Goal: Task Accomplishment & Management: Manage account settings

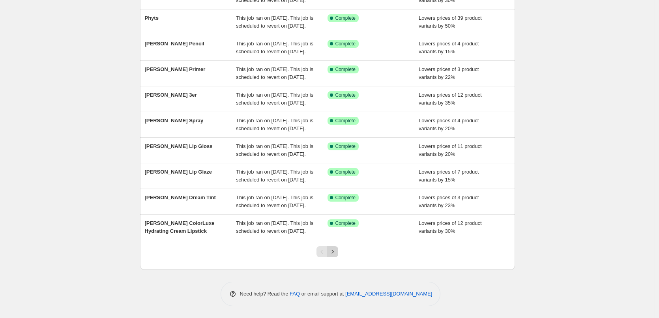
scroll to position [167, 0]
click at [337, 255] on icon "Next" at bounding box center [333, 252] width 8 height 8
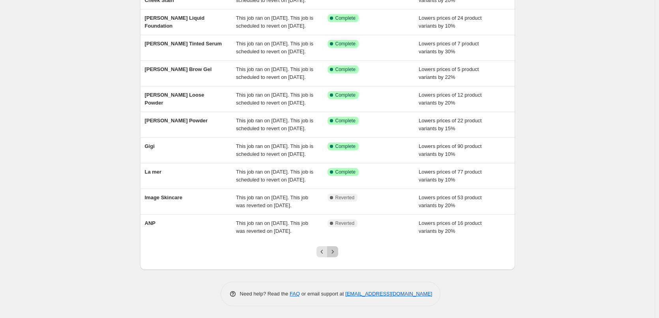
click at [337, 255] on icon "Next" at bounding box center [333, 252] width 8 height 8
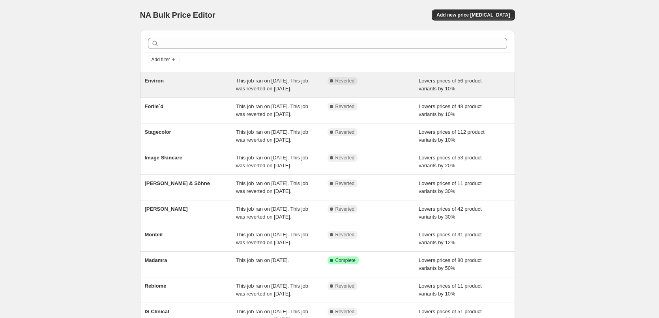
click at [154, 84] on div "Environ" at bounding box center [191, 85] width 92 height 16
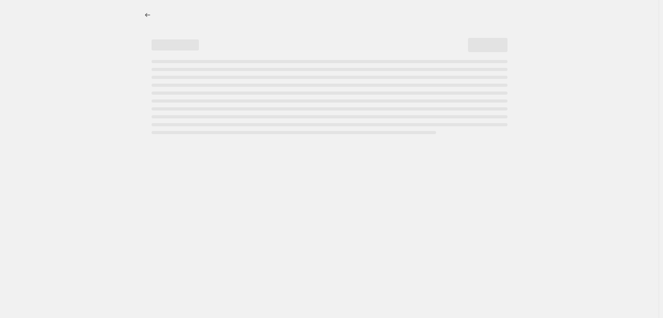
select select "percentage"
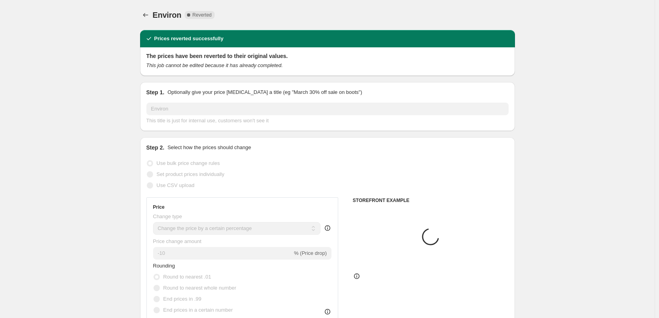
select select "vendor"
click at [413, 13] on span "Copy to new job" at bounding box center [402, 15] width 37 height 6
select select "percentage"
select select "vendor"
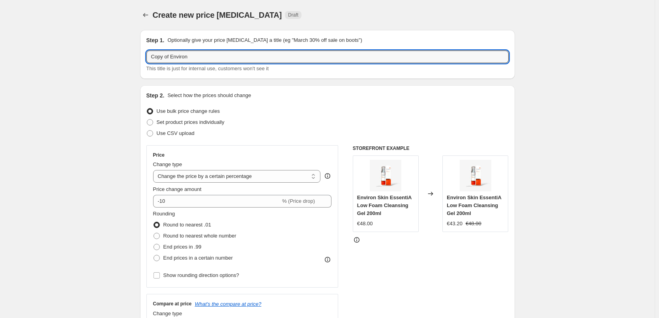
drag, startPoint x: 173, startPoint y: 56, endPoint x: 112, endPoint y: 51, distance: 61.1
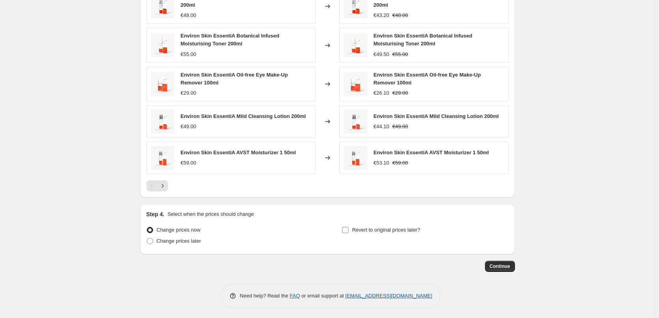
type input "Environ"
click at [363, 227] on span "Revert to original prices later?" at bounding box center [386, 230] width 68 height 6
click at [349, 227] on input "Revert to original prices later?" at bounding box center [345, 230] width 6 height 6
checkbox input "true"
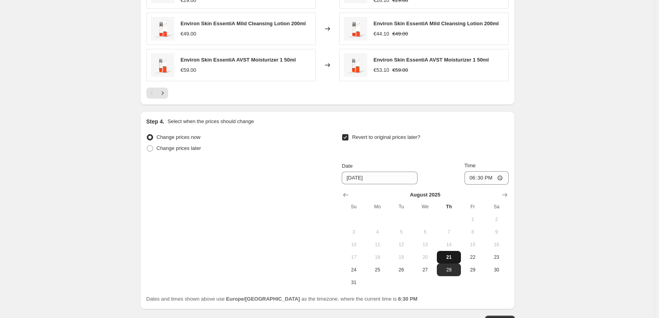
scroll to position [713, 0]
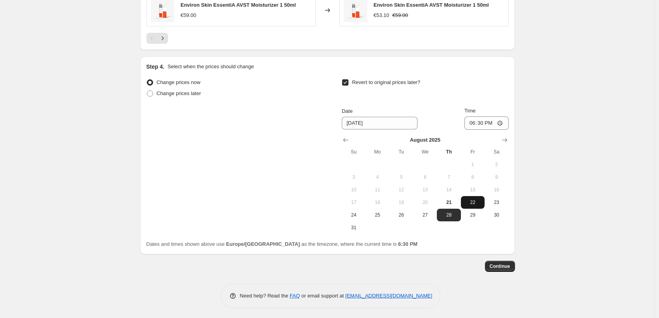
click at [467, 196] on button "22" at bounding box center [473, 202] width 24 height 13
type input "[DATE]"
click at [475, 123] on input "18:30" at bounding box center [487, 122] width 44 height 13
type input "03:00"
click at [505, 263] on span "Continue" at bounding box center [500, 266] width 21 height 6
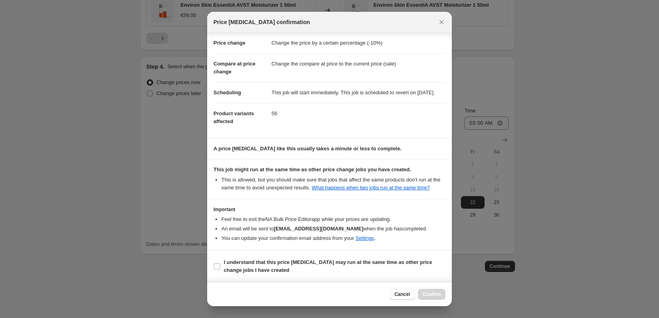
scroll to position [22, 0]
click at [250, 272] on b "I understand that this price [MEDICAL_DATA] may run at the same time as other p…" at bounding box center [328, 266] width 208 height 14
click at [220, 270] on input "I understand that this price [MEDICAL_DATA] may run at the same time as other p…" at bounding box center [217, 266] width 6 height 6
checkbox input "true"
click at [443, 295] on button "Confirm" at bounding box center [432, 294] width 28 height 11
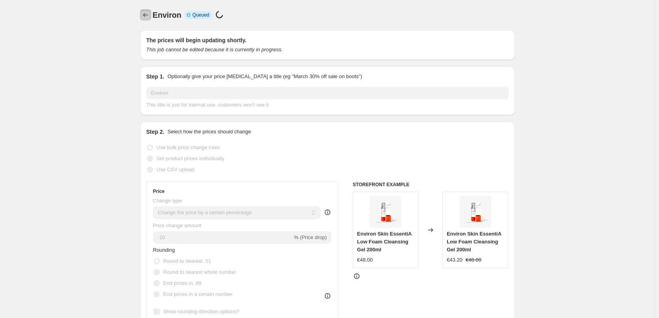
click at [150, 17] on icon "Price change jobs" at bounding box center [146, 15] width 8 height 8
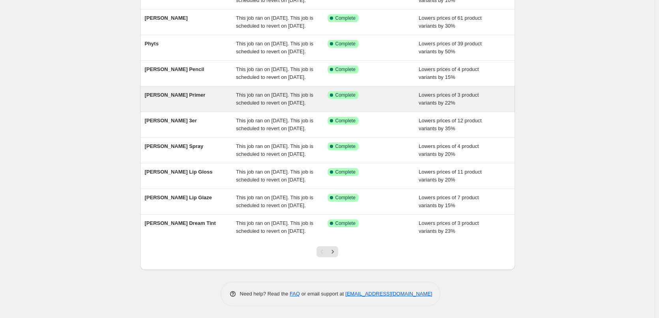
scroll to position [167, 0]
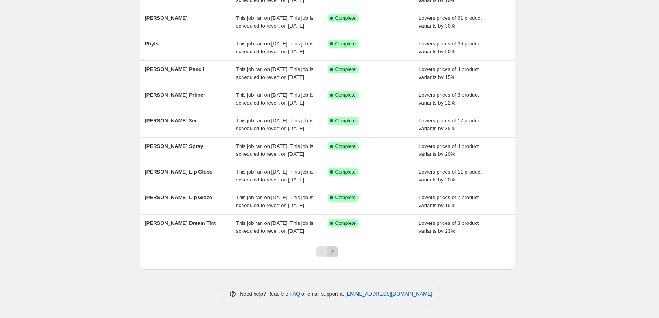
click at [334, 252] on icon "Next" at bounding box center [333, 252] width 2 height 4
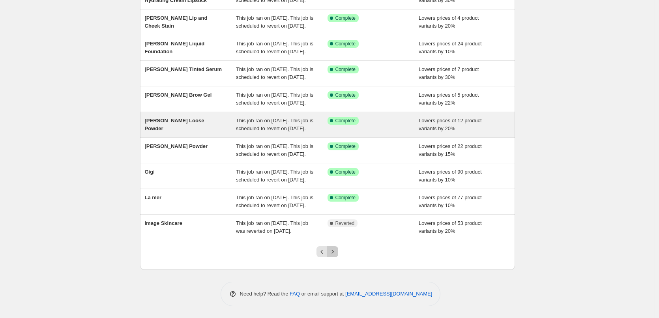
click at [335, 252] on icon "Next" at bounding box center [333, 252] width 8 height 8
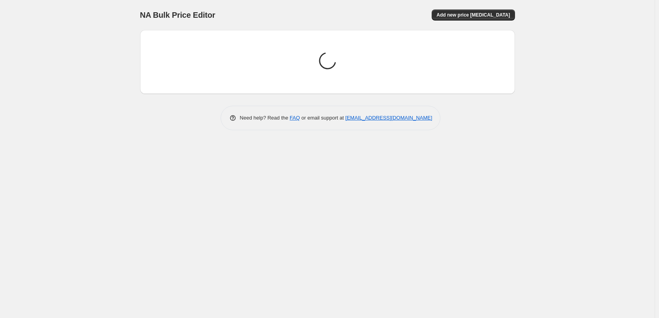
scroll to position [0, 0]
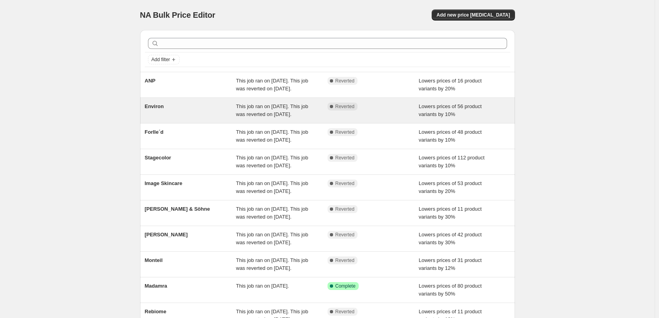
click at [158, 118] on div "Environ" at bounding box center [191, 111] width 92 height 16
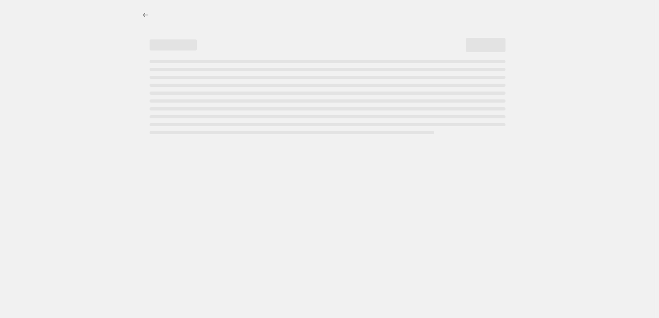
select select "percentage"
select select "vendor"
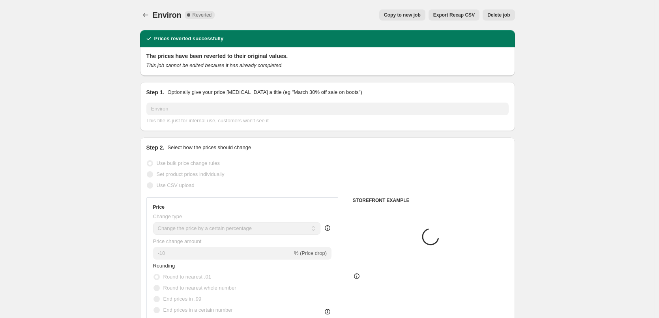
click at [506, 17] on span "Delete job" at bounding box center [499, 15] width 23 height 6
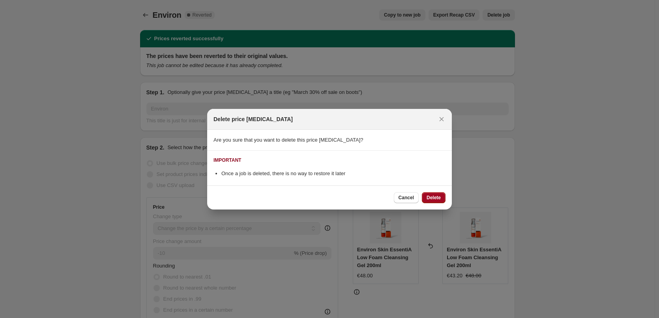
click at [431, 202] on button "Delete" at bounding box center [434, 197] width 24 height 11
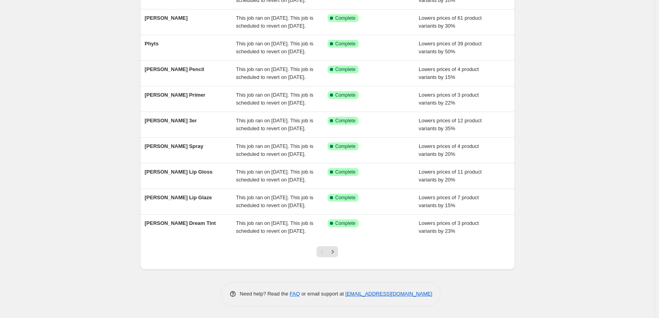
scroll to position [167, 0]
click at [336, 254] on icon "Next" at bounding box center [333, 252] width 8 height 8
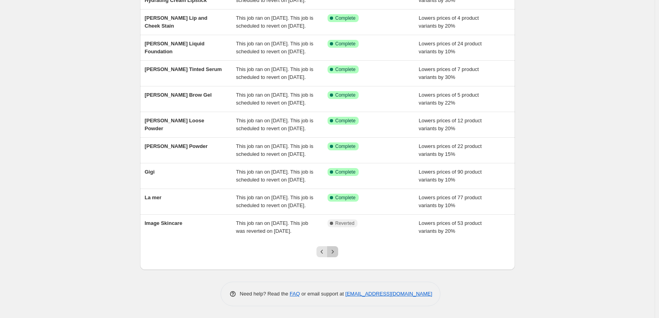
click at [337, 252] on icon "Next" at bounding box center [333, 252] width 8 height 8
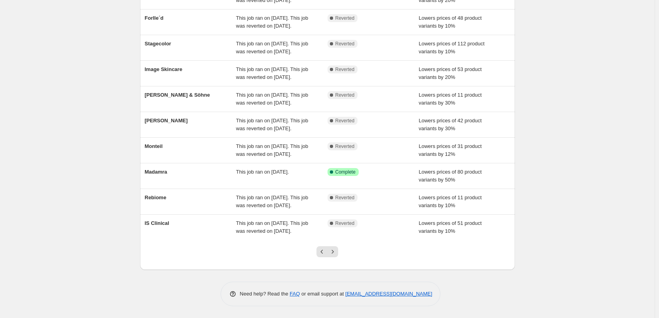
scroll to position [144, 0]
click at [322, 256] on button "Previous" at bounding box center [322, 251] width 11 height 11
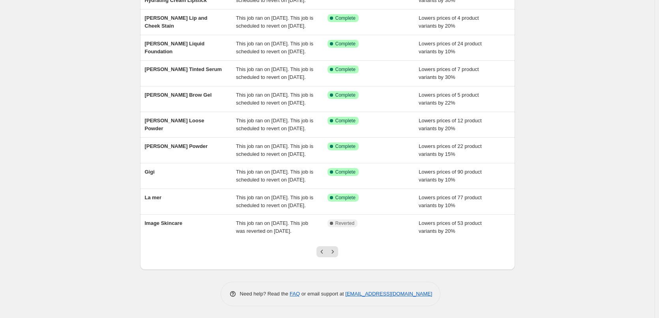
scroll to position [167, 0]
click at [322, 256] on button "Previous" at bounding box center [322, 251] width 11 height 11
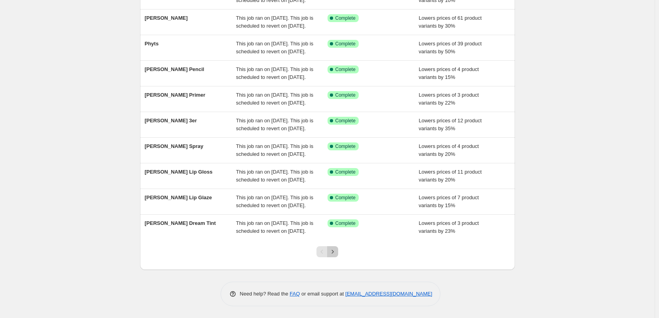
click at [337, 253] on icon "Next" at bounding box center [333, 252] width 8 height 8
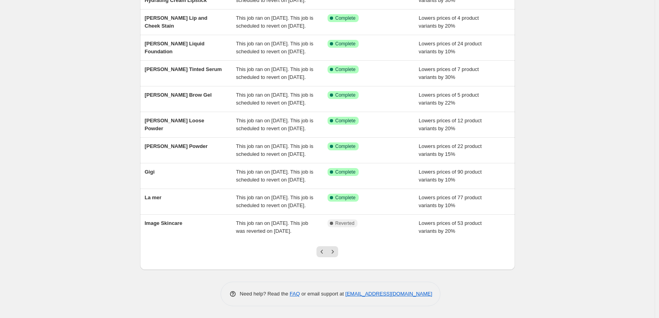
click at [337, 246] on div at bounding box center [328, 255] width 32 height 30
click at [337, 249] on icon "Next" at bounding box center [333, 252] width 8 height 8
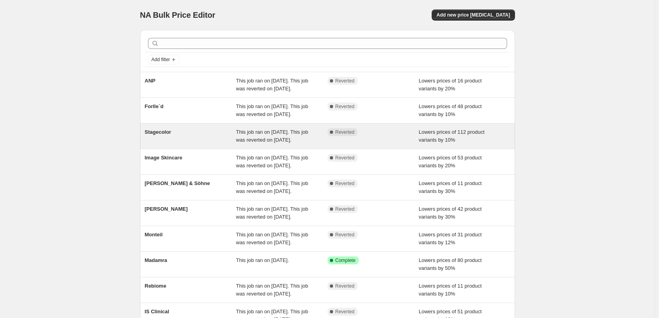
click at [161, 135] on span "Stagecolor" at bounding box center [158, 132] width 26 height 6
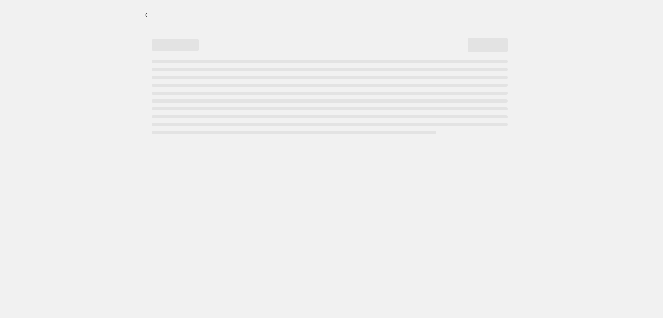
select select "percentage"
select select "vendor"
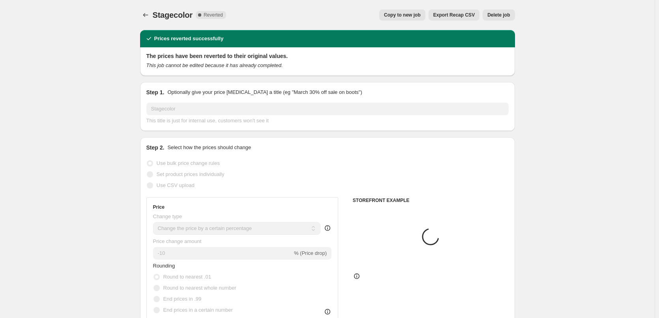
click at [409, 15] on span "Copy to new job" at bounding box center [402, 15] width 37 height 6
select select "percentage"
select select "vendor"
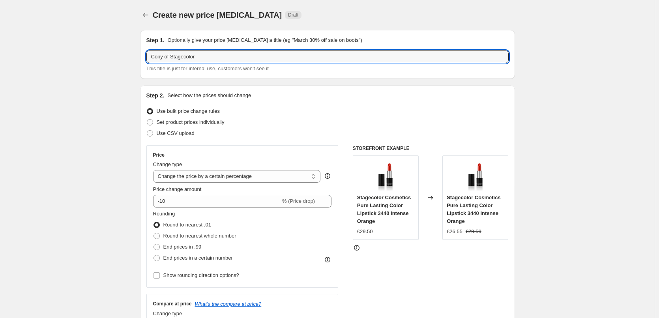
drag, startPoint x: 172, startPoint y: 56, endPoint x: 101, endPoint y: 57, distance: 70.7
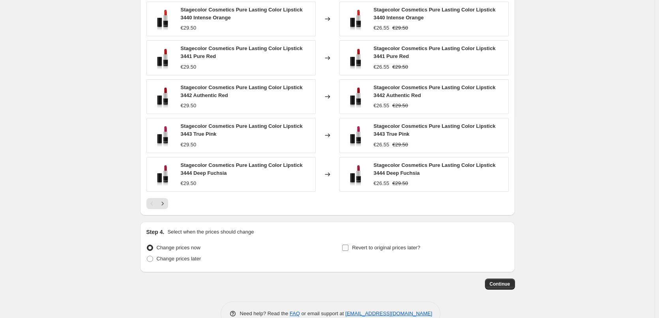
type input "Stagecolor"
click at [401, 246] on span "Revert to original prices later?" at bounding box center [386, 248] width 68 height 6
click at [349, 246] on input "Revert to original prices later?" at bounding box center [345, 248] width 6 height 6
checkbox input "true"
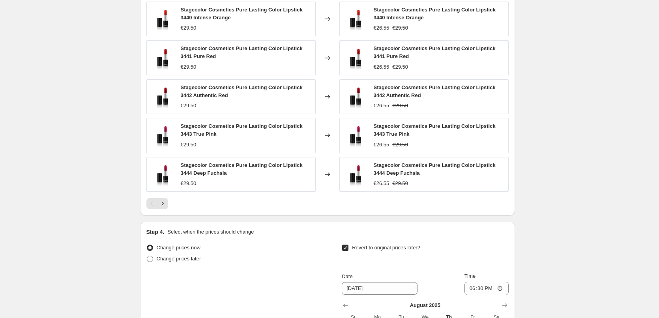
scroll to position [721, 0]
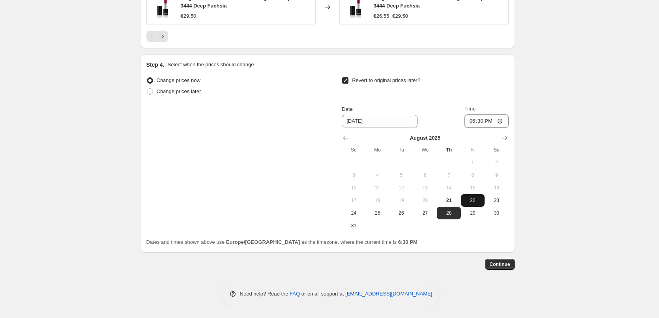
click at [464, 203] on button "22" at bounding box center [473, 200] width 24 height 13
type input "[DATE]"
click at [471, 120] on input "18:30" at bounding box center [487, 121] width 44 height 13
type input "03:00"
click at [501, 264] on span "Continue" at bounding box center [500, 264] width 21 height 6
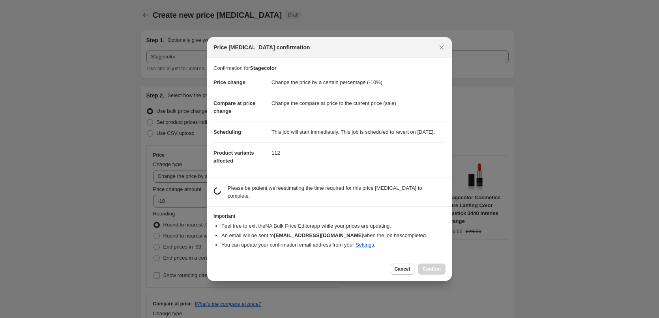
scroll to position [0, 0]
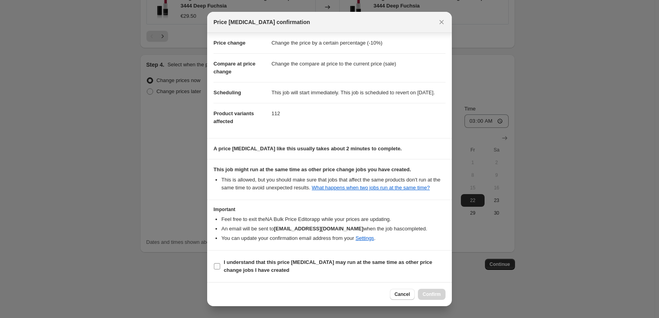
click at [229, 260] on b "I understand that this price [MEDICAL_DATA] may run at the same time as other p…" at bounding box center [328, 266] width 208 height 14
click at [220, 263] on input "I understand that this price [MEDICAL_DATA] may run at the same time as other p…" at bounding box center [217, 266] width 6 height 6
checkbox input "true"
click at [428, 294] on span "Confirm" at bounding box center [432, 294] width 18 height 6
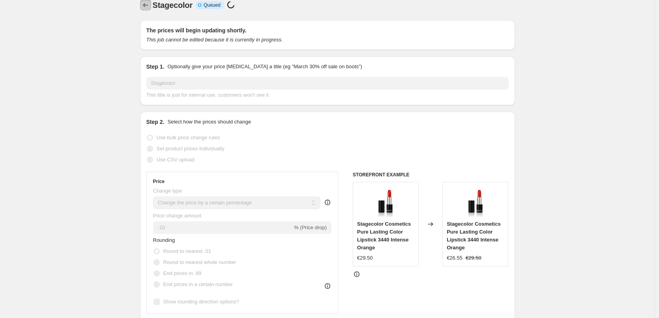
click at [150, 8] on icon "Price change jobs" at bounding box center [146, 5] width 8 height 8
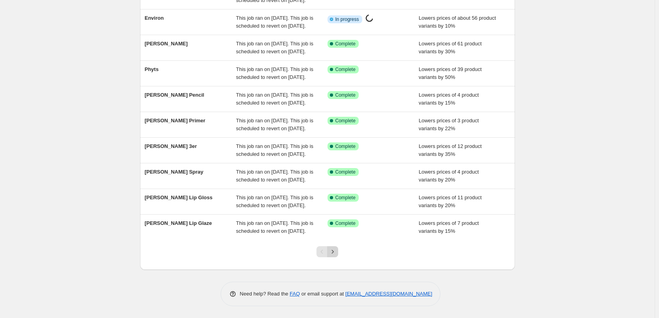
drag, startPoint x: 345, startPoint y: 253, endPoint x: 337, endPoint y: 252, distance: 7.5
click at [344, 252] on div at bounding box center [328, 255] width 32 height 30
click at [335, 252] on icon "Next" at bounding box center [333, 252] width 8 height 8
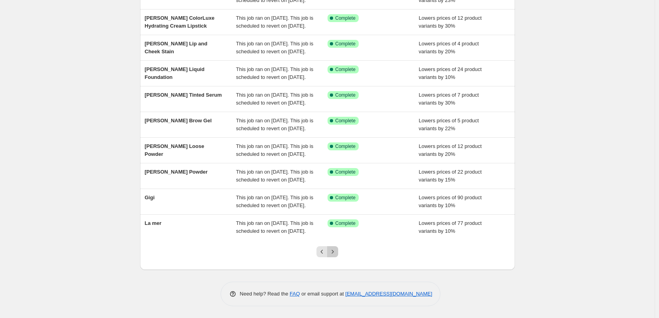
click at [335, 252] on icon "Next" at bounding box center [333, 252] width 8 height 8
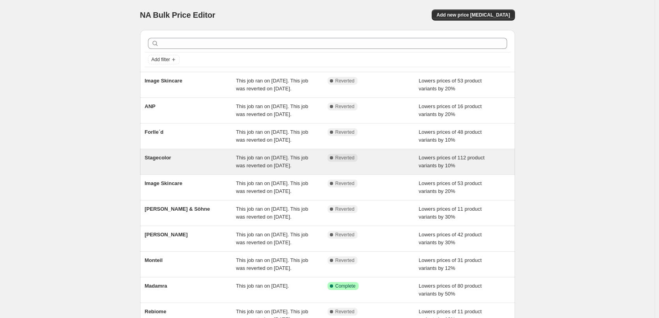
click at [163, 161] on span "Stagecolor" at bounding box center [158, 158] width 26 height 6
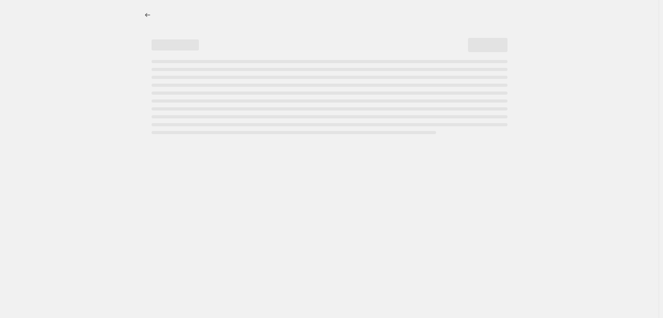
select select "percentage"
select select "vendor"
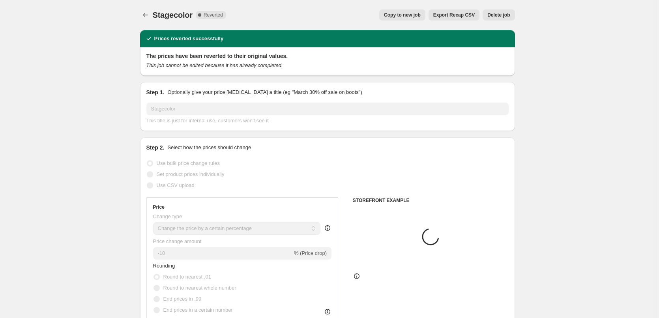
click at [499, 11] on button "Delete job" at bounding box center [499, 14] width 32 height 11
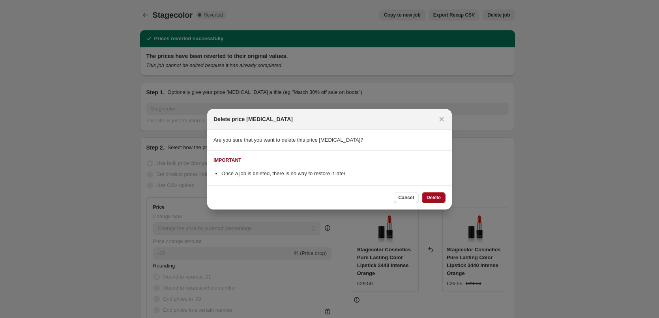
click at [435, 194] on button "Delete" at bounding box center [434, 197] width 24 height 11
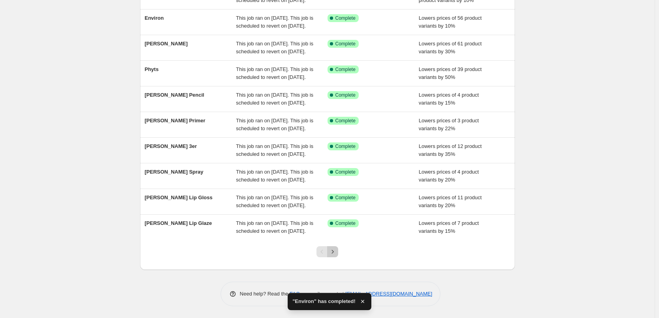
click at [335, 249] on icon "Next" at bounding box center [333, 252] width 8 height 8
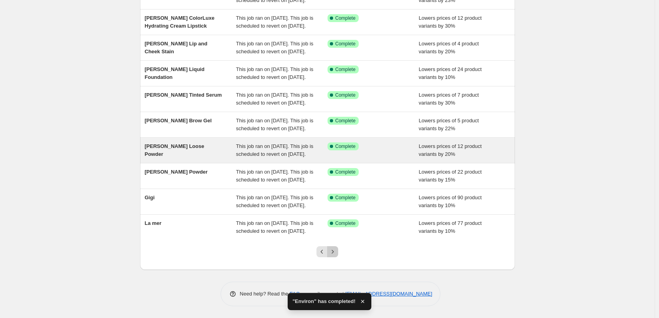
click at [335, 250] on icon "Next" at bounding box center [333, 252] width 8 height 8
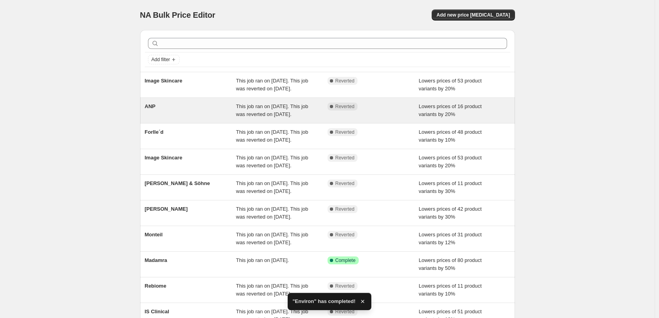
click at [152, 118] on div "ANP" at bounding box center [191, 111] width 92 height 16
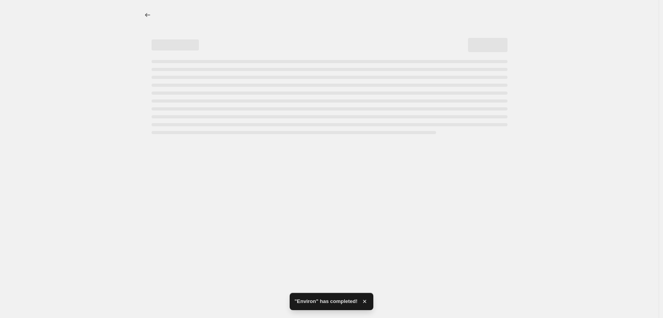
select select "percentage"
select select "vendor"
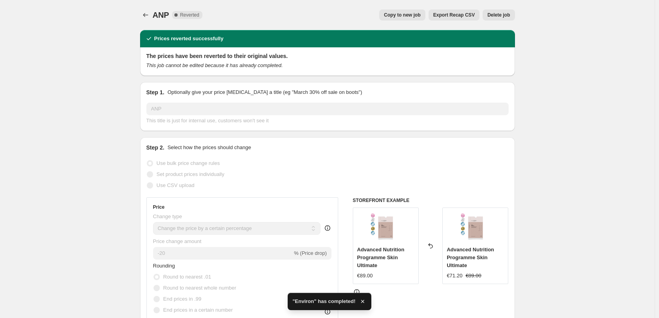
click at [396, 17] on span "Copy to new job" at bounding box center [402, 15] width 37 height 6
select select "percentage"
select select "vendor"
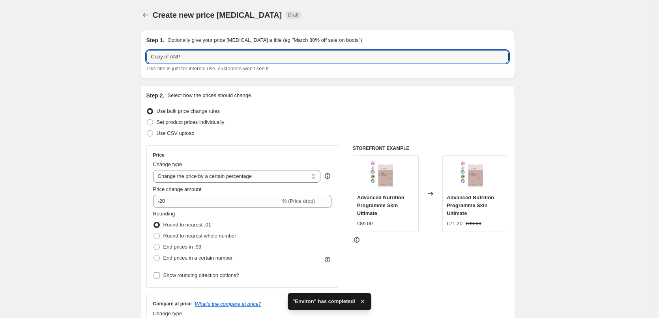
drag, startPoint x: 173, startPoint y: 58, endPoint x: 121, endPoint y: 59, distance: 52.1
type input "ANP"
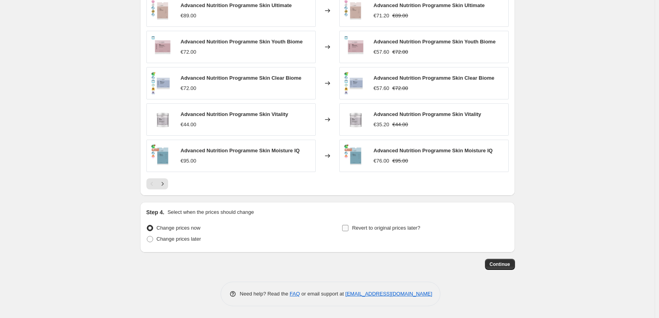
click at [400, 233] on label "Revert to original prices later?" at bounding box center [381, 228] width 79 height 11
click at [349, 231] on input "Revert to original prices later?" at bounding box center [345, 228] width 6 height 6
checkbox input "true"
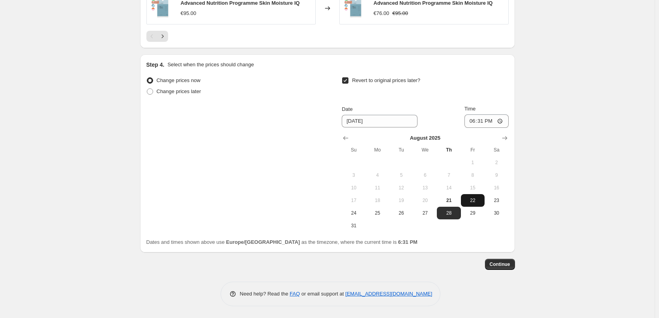
click at [477, 201] on span "22" at bounding box center [472, 200] width 17 height 6
type input "[DATE]"
click at [475, 117] on input "18:31" at bounding box center [487, 121] width 44 height 13
type input "03:00"
click at [499, 265] on span "Continue" at bounding box center [500, 264] width 21 height 6
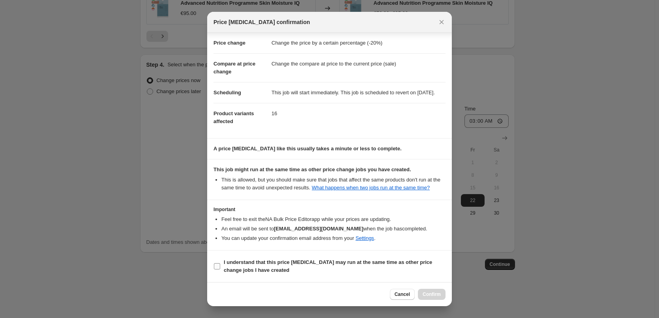
click at [262, 266] on span "I understand that this price [MEDICAL_DATA] may run at the same time as other p…" at bounding box center [335, 267] width 222 height 16
click at [220, 266] on input "I understand that this price [MEDICAL_DATA] may run at the same time as other p…" at bounding box center [217, 266] width 6 height 6
checkbox input "true"
click at [437, 297] on span "Confirm" at bounding box center [432, 294] width 18 height 6
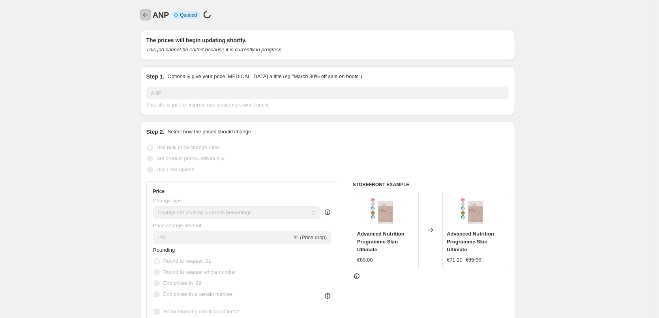
click at [150, 16] on icon "Price change jobs" at bounding box center [146, 15] width 8 height 8
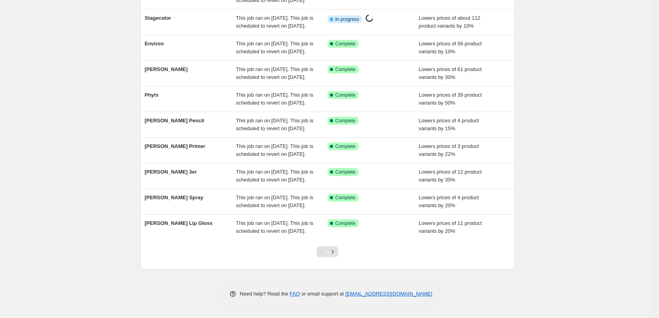
click at [344, 258] on div at bounding box center [328, 255] width 32 height 30
click at [342, 254] on div at bounding box center [328, 255] width 32 height 30
click at [337, 254] on icon "Next" at bounding box center [333, 252] width 8 height 8
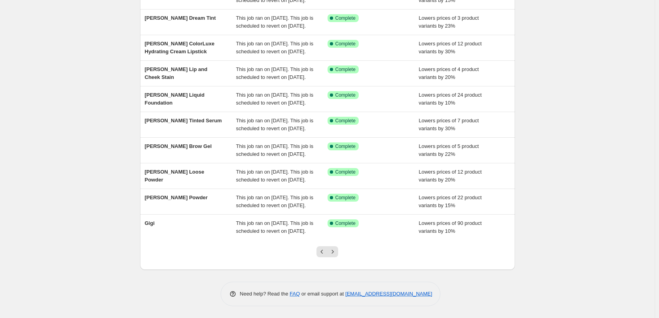
click at [337, 254] on icon "Next" at bounding box center [333, 252] width 8 height 8
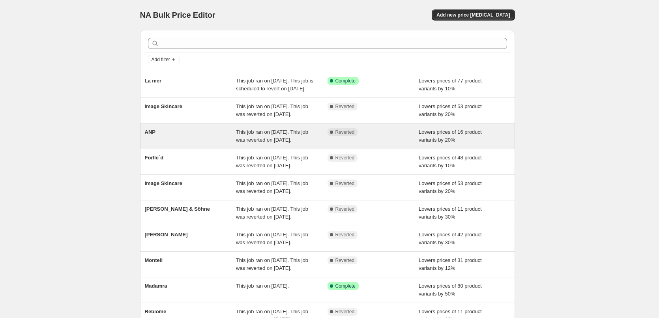
click at [160, 144] on div "ANP" at bounding box center [191, 136] width 92 height 16
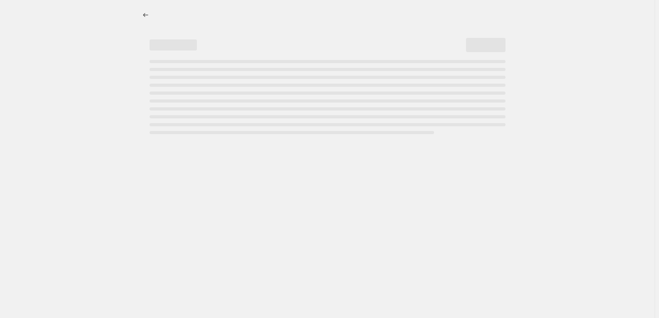
select select "percentage"
select select "vendor"
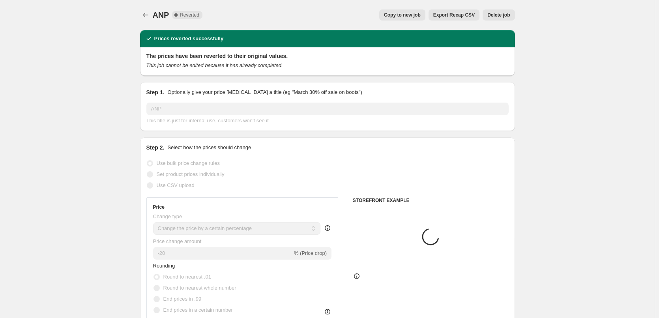
click at [493, 19] on button "Delete job" at bounding box center [499, 14] width 32 height 11
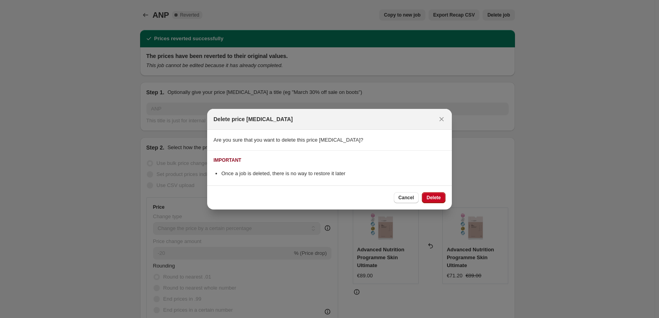
click at [434, 189] on div "Cancel Delete" at bounding box center [329, 198] width 245 height 24
click at [436, 195] on span "Delete" at bounding box center [434, 198] width 14 height 6
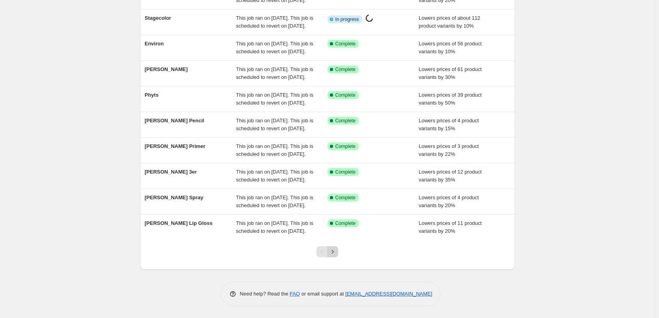
click at [337, 249] on icon "Next" at bounding box center [333, 252] width 8 height 8
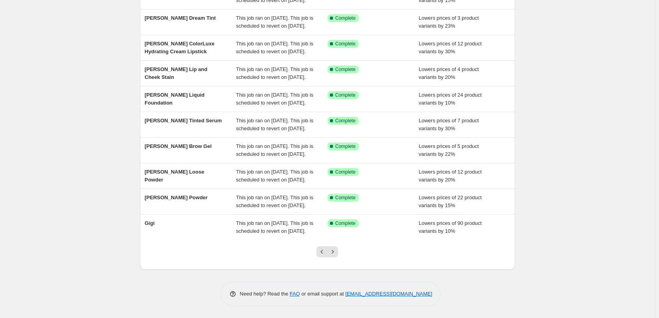
click at [337, 249] on icon "Next" at bounding box center [333, 252] width 8 height 8
